Goal: Check status: Check status

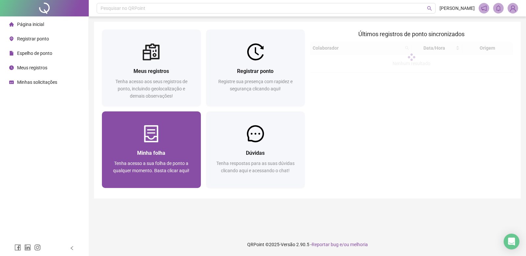
click at [164, 142] on div at bounding box center [151, 133] width 99 height 17
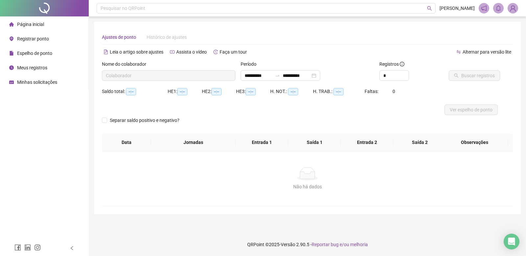
type input "**********"
click at [489, 77] on span "Buscar registros" at bounding box center [479, 75] width 34 height 7
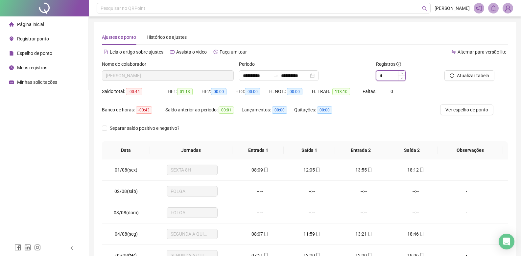
click at [388, 75] on input "*" at bounding box center [391, 76] width 29 height 10
click at [402, 72] on span "Increase Value" at bounding box center [401, 74] width 7 height 6
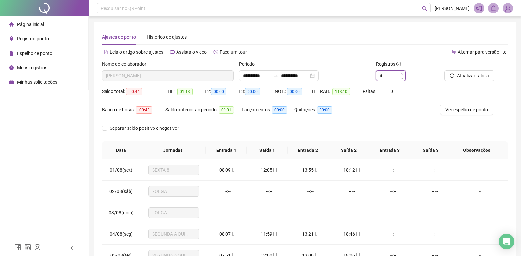
click at [402, 72] on span "Increase Value" at bounding box center [401, 74] width 7 height 6
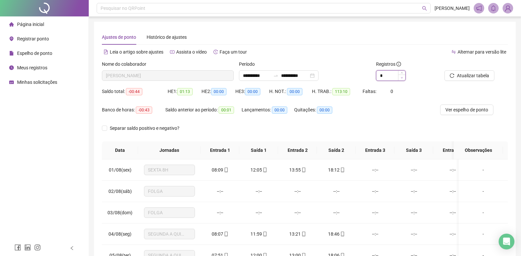
click at [401, 79] on span "Decrease Value" at bounding box center [401, 78] width 7 height 6
type input "*"
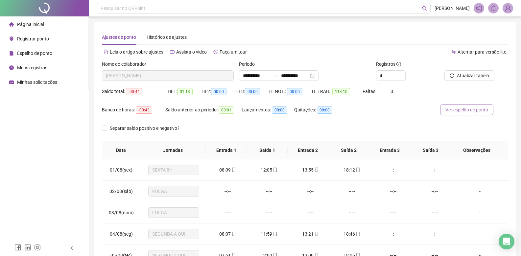
click at [468, 111] on span "Ver espelho de ponto" at bounding box center [467, 109] width 43 height 7
drag, startPoint x: 316, startPoint y: 72, endPoint x: 128, endPoint y: 37, distance: 191.1
click at [128, 37] on div "**********" at bounding box center [305, 165] width 406 height 270
